Goal: Information Seeking & Learning: Learn about a topic

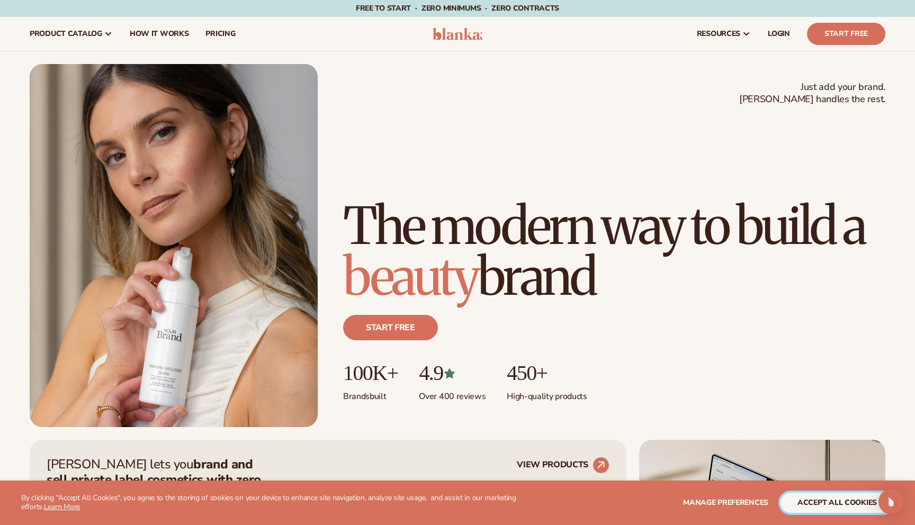
click at [822, 505] on button "accept all cookies" at bounding box center [837, 503] width 113 height 20
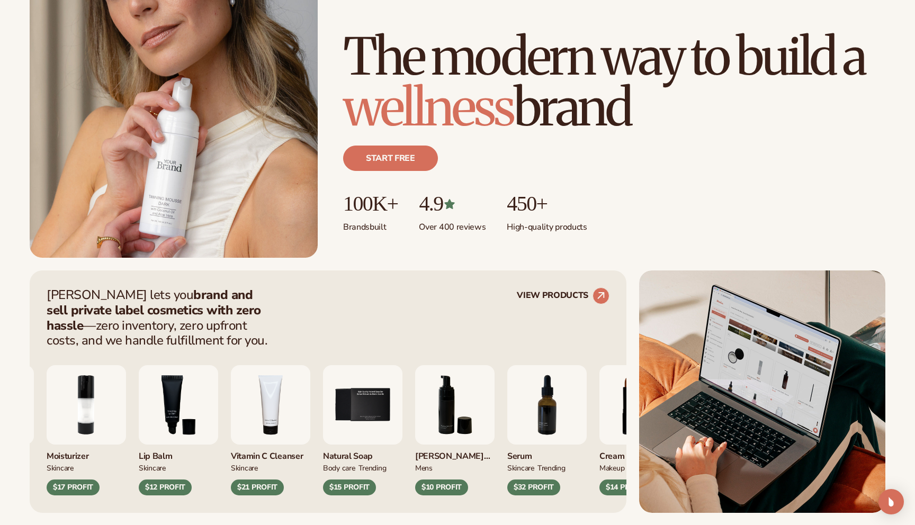
scroll to position [226, 0]
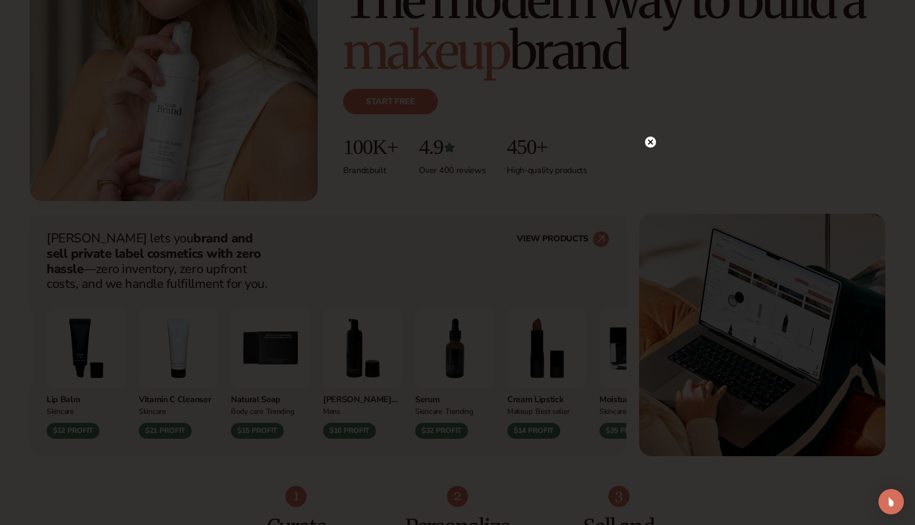
click at [650, 144] on circle at bounding box center [650, 142] width 11 height 11
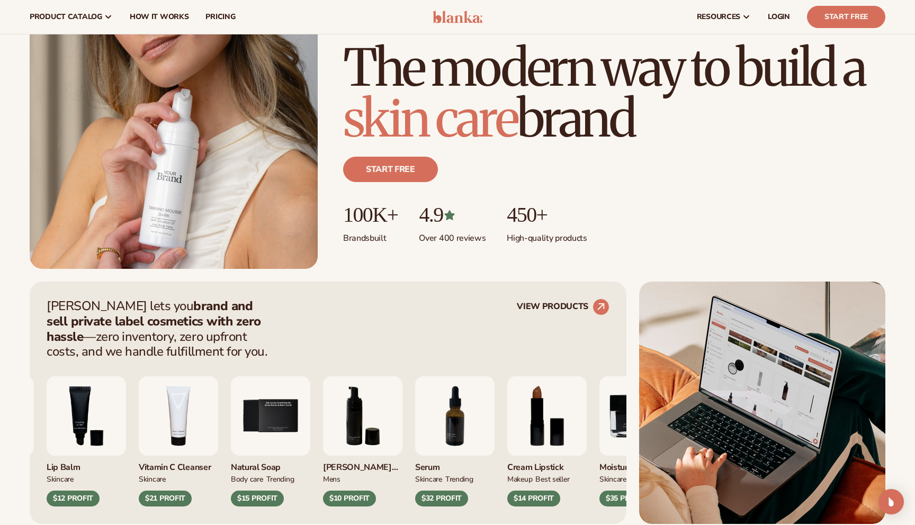
scroll to position [132, 0]
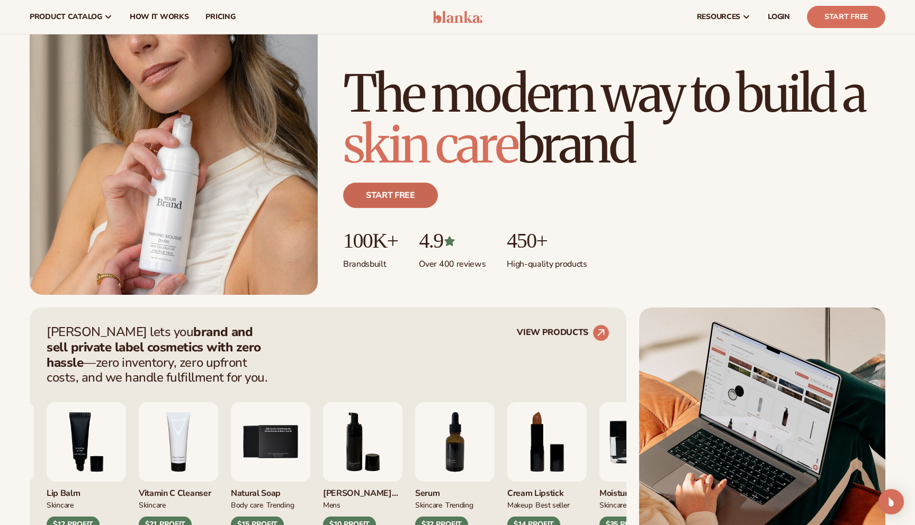
click at [388, 193] on link "Start free" at bounding box center [390, 195] width 95 height 25
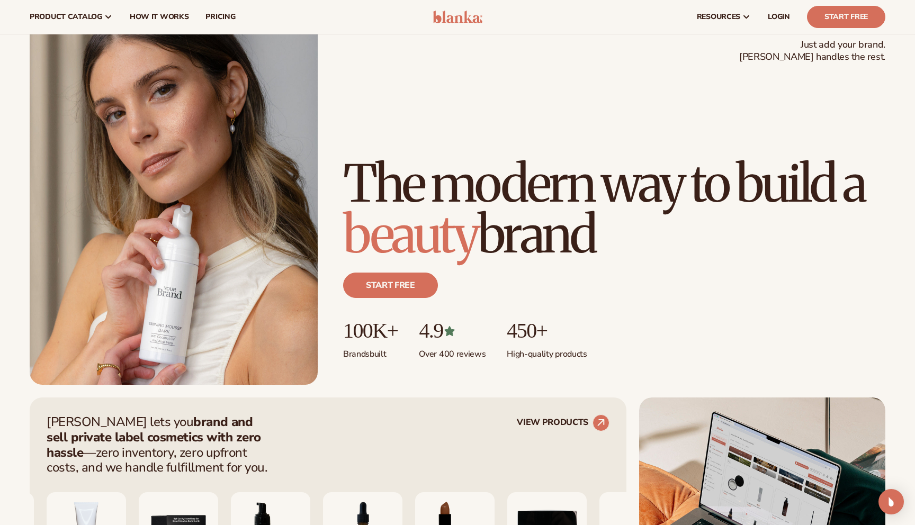
scroll to position [2, 0]
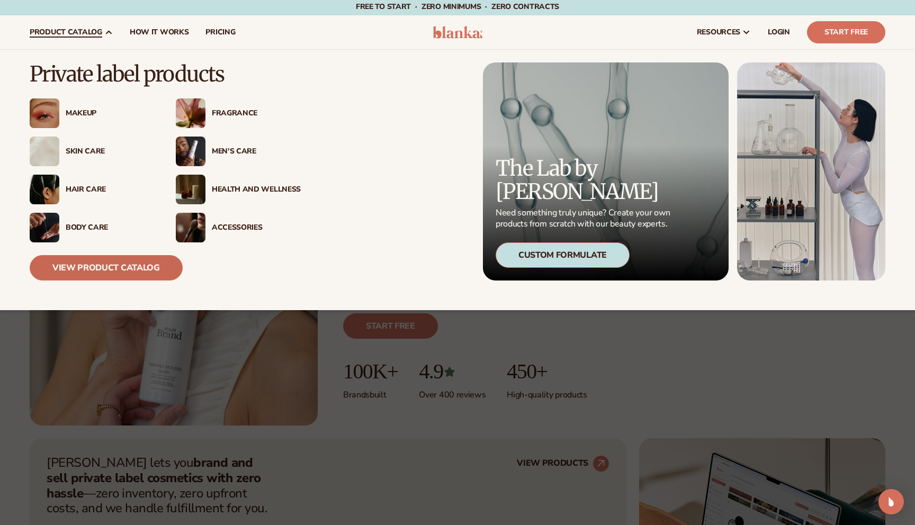
click at [91, 274] on link "View Product Catalog" at bounding box center [106, 267] width 153 height 25
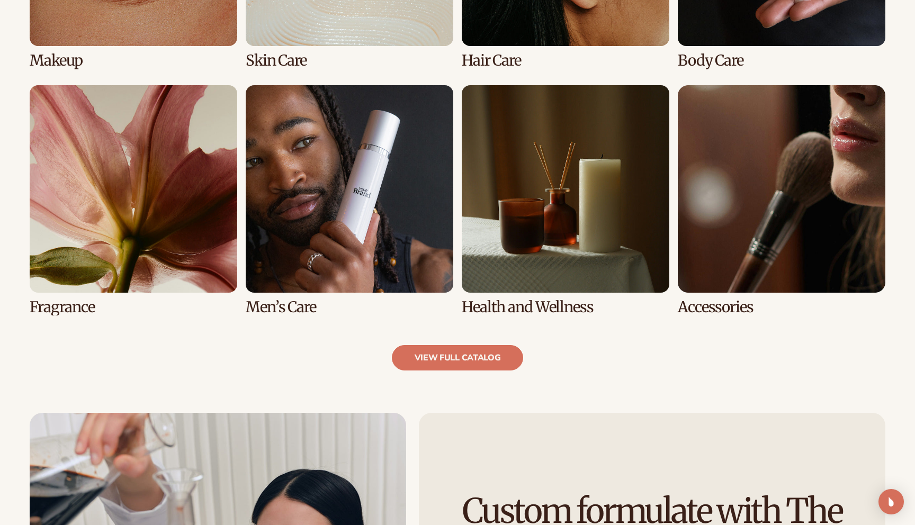
scroll to position [957, 0]
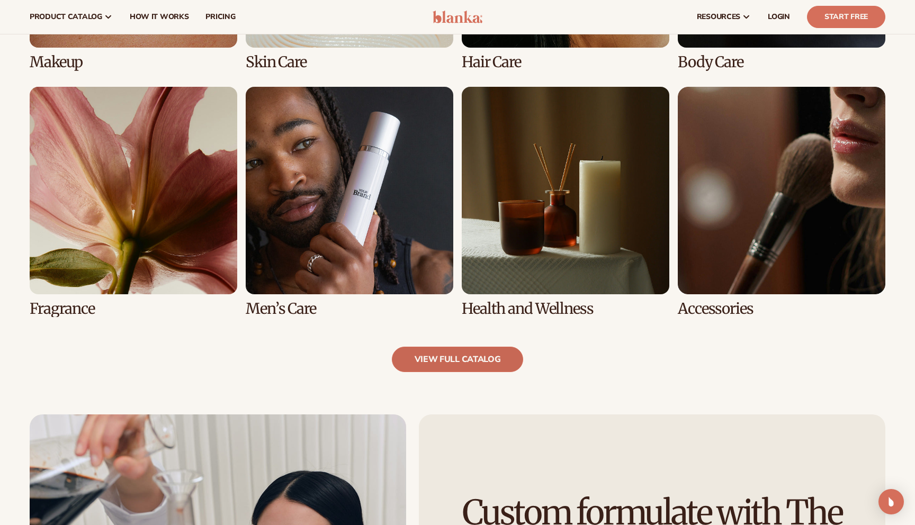
click at [435, 363] on link "view full catalog" at bounding box center [458, 359] width 132 height 25
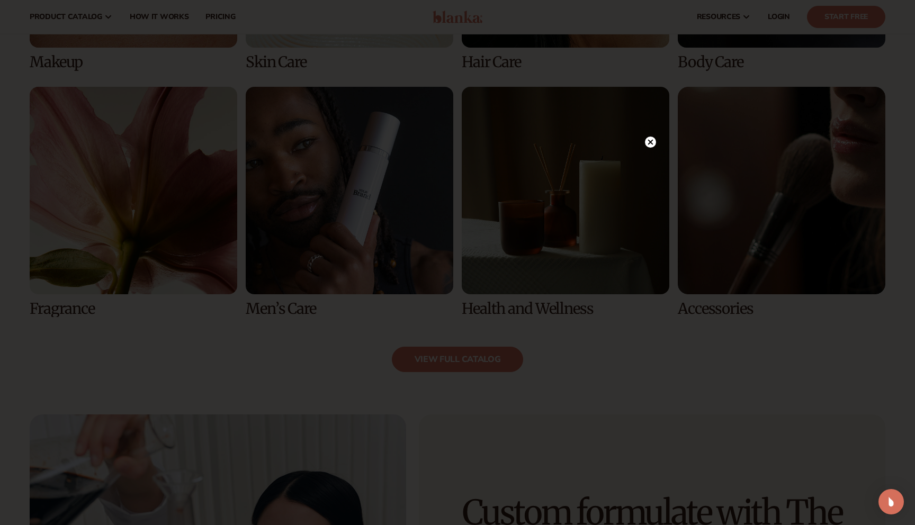
click at [652, 141] on icon at bounding box center [650, 141] width 5 height 5
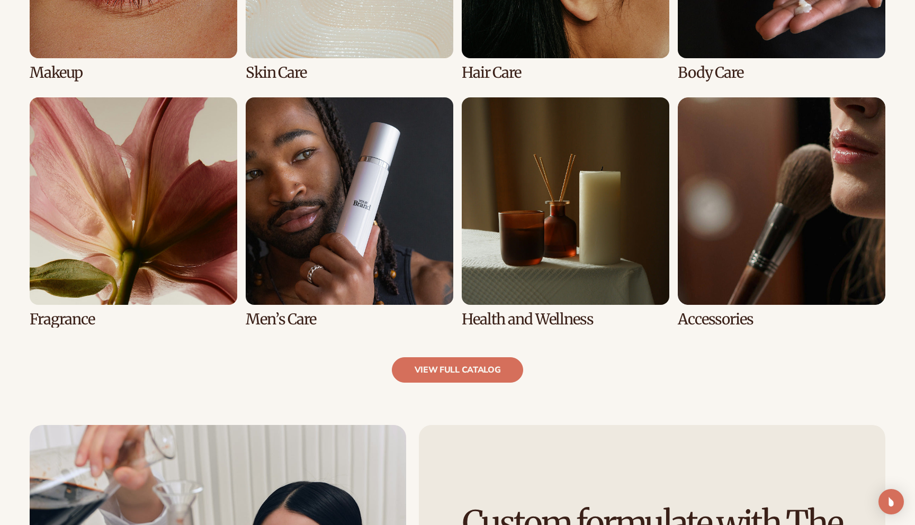
scroll to position [957, 0]
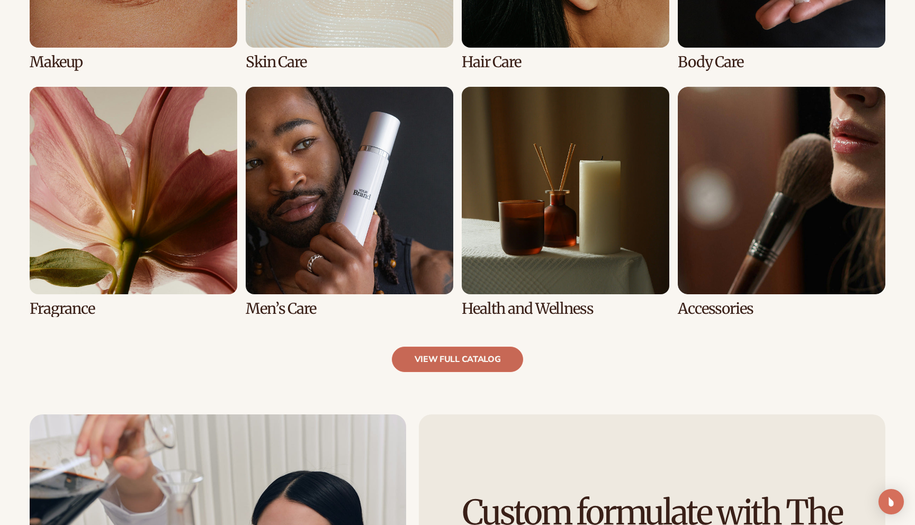
click at [449, 365] on link "view full catalog" at bounding box center [458, 359] width 132 height 25
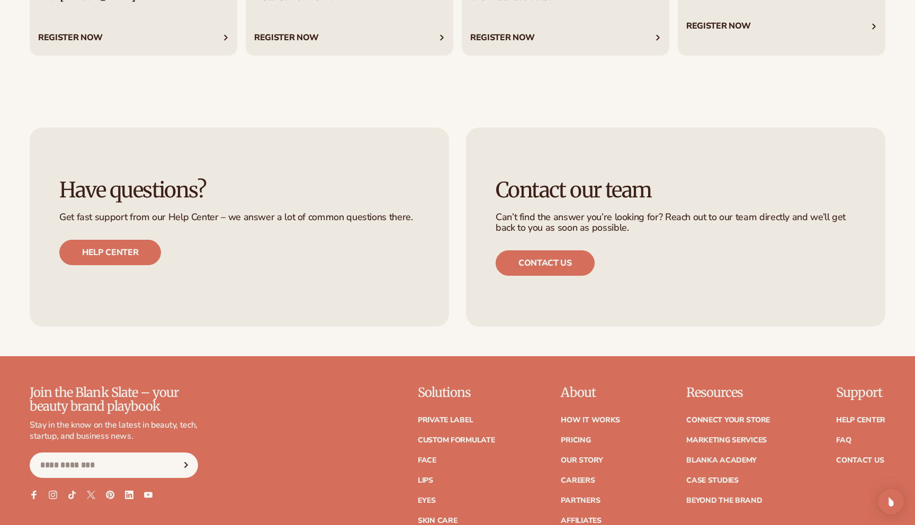
scroll to position [4555, 0]
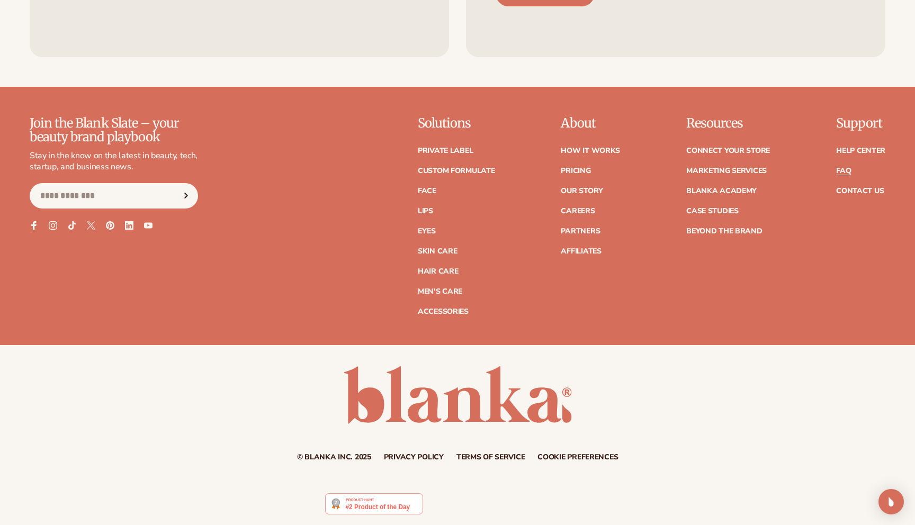
click at [842, 170] on link "FAQ" at bounding box center [843, 170] width 15 height 7
